Goal: Task Accomplishment & Management: Use online tool/utility

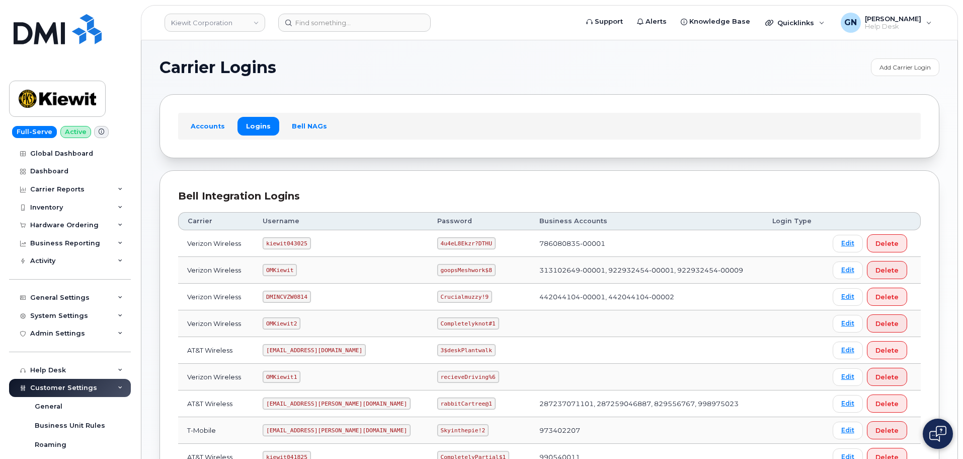
click at [295, 240] on code "kiewit043025" at bounding box center [287, 243] width 48 height 12
copy code "kiewit043025"
click at [437, 245] on code "4u4eL8Ekzr?DTHU" at bounding box center [466, 243] width 58 height 12
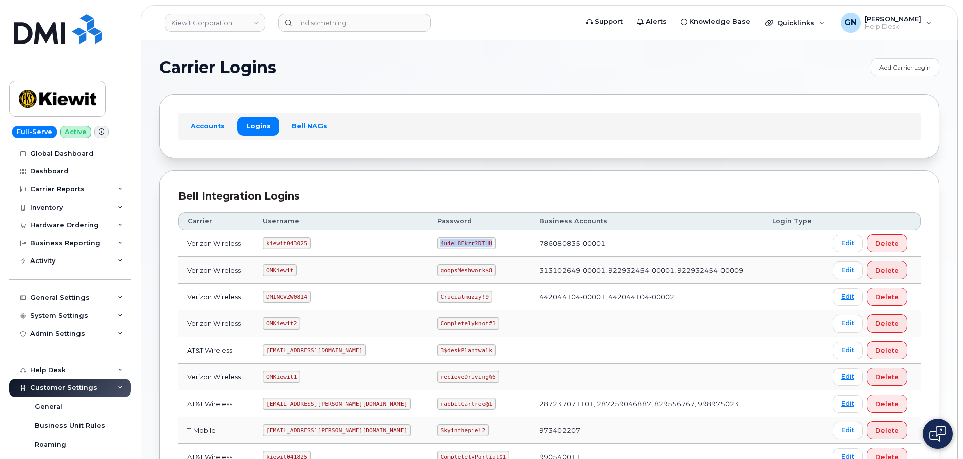
click at [437, 245] on code "4u4eL8Ekzr?DTHU" at bounding box center [466, 243] width 58 height 12
copy code "4u4eL8Ekzr?DTHU"
